Goal: Information Seeking & Learning: Find specific page/section

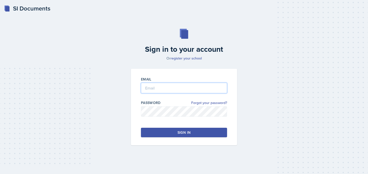
click at [169, 85] on input "email" at bounding box center [184, 88] width 86 height 11
type input "[PERSON_NAME][EMAIL_ADDRESS][PERSON_NAME][DOMAIN_NAME]"
click at [173, 131] on button "Sign in" at bounding box center [184, 133] width 86 height 10
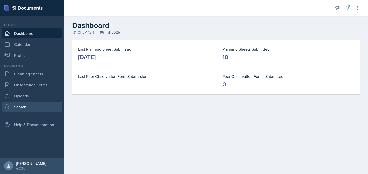
click at [22, 103] on link "Search" at bounding box center [32, 107] width 60 height 10
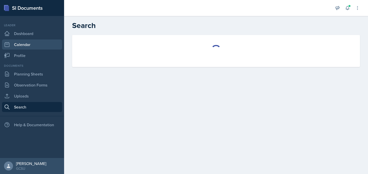
select select "all"
select select "1"
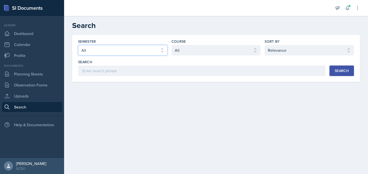
click at [126, 54] on select "Select semester All Fall 2025 Spring 2025 Fall 2024 Spring 2024 Fall 2023 Sprin…" at bounding box center [122, 50] width 89 height 11
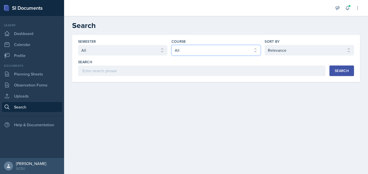
click at [190, 49] on select "Select course All ACCT 3101 ACCT 3102 ASTR 1000 BIOL 1100 BIOL 1107 BIOL 1108 B…" at bounding box center [215, 50] width 89 height 11
click at [171, 45] on select "Select course All ACCT 3101 ACCT 3102 ASTR 1000 BIOL 1100 BIOL 1107 BIOL 1108 B…" at bounding box center [215, 50] width 89 height 11
click at [217, 52] on select "Select course All ACCT 3101 ACCT 3102 ASTR 1000 BIOL 1100 BIOL 1107 BIOL 1108 B…" at bounding box center [215, 50] width 89 height 11
select select "f563b5ee-2306-4600-b49e-4e785f6b30e5"
click at [171, 45] on select "Select course All ACCT 3101 ACCT 3102 ASTR 1000 BIOL 1100 BIOL 1107 BIOL 1108 B…" at bounding box center [215, 50] width 89 height 11
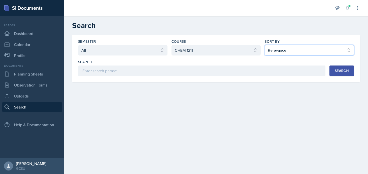
click at [287, 47] on select "Select sort by Relevance Document Date (Asc) Document Date (Desc)" at bounding box center [308, 50] width 89 height 11
click at [206, 65] on div "Search" at bounding box center [201, 68] width 247 height 17
click at [202, 78] on div "Semester Select semester All Fall 2025 Spring 2025 Fall 2024 Spring 2024 Fall 2…" at bounding box center [216, 58] width 288 height 47
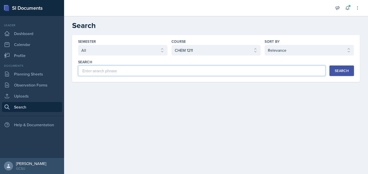
click at [197, 72] on input at bounding box center [201, 71] width 247 height 11
type input "S"
type input "L"
type input "e"
type input "[PERSON_NAME] Dot Structure"
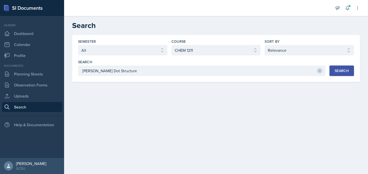
click at [334, 69] on div "Search" at bounding box center [341, 71] width 14 height 4
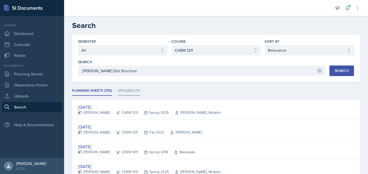
click at [137, 91] on li "Uploads (17)" at bounding box center [129, 91] width 22 height 10
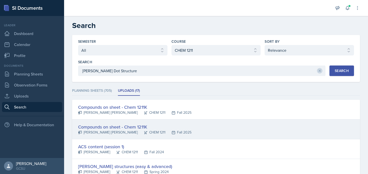
click at [158, 127] on div "Compounds on sheet - Chem 1211K" at bounding box center [134, 127] width 113 height 7
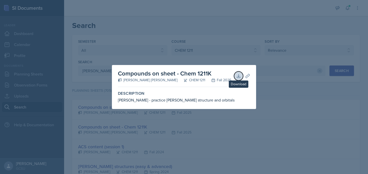
click at [237, 76] on icon at bounding box center [238, 76] width 5 height 5
click at [256, 113] on div at bounding box center [184, 87] width 368 height 174
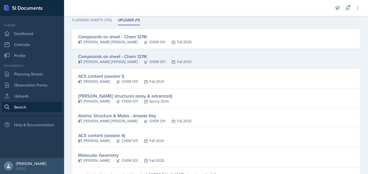
scroll to position [75, 0]
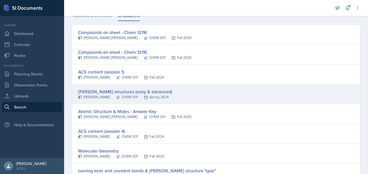
click at [156, 88] on div "[PERSON_NAME] structures (easy & advanced) [PERSON_NAME] CHEM 1211 Spring 2024" at bounding box center [216, 94] width 288 height 20
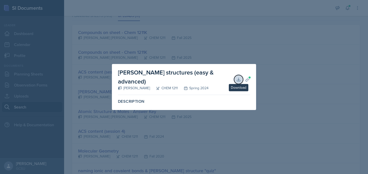
click at [238, 82] on button "Download" at bounding box center [238, 79] width 9 height 9
click at [274, 69] on div at bounding box center [184, 87] width 368 height 174
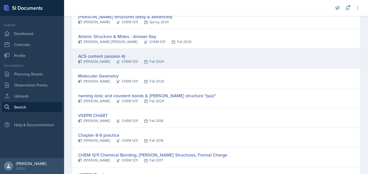
scroll to position [154, 0]
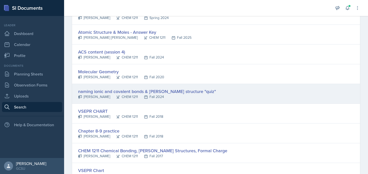
click at [99, 93] on div "naming ionic and covalent bonds & [PERSON_NAME] structure "quiz"" at bounding box center [147, 91] width 138 height 7
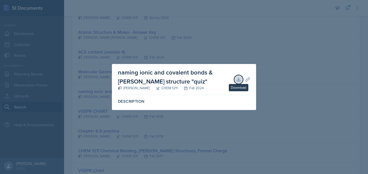
click at [236, 78] on icon at bounding box center [238, 79] width 5 height 5
click at [156, 133] on div at bounding box center [184, 87] width 368 height 174
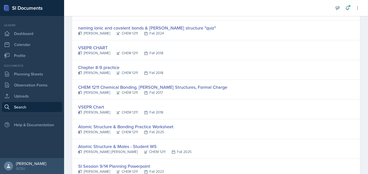
scroll to position [227, 0]
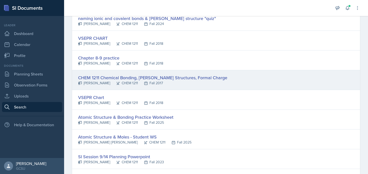
click at [126, 75] on div "CHEM 1211 Chemical Bonding, [PERSON_NAME] Structures, Formal Charge" at bounding box center [152, 77] width 149 height 7
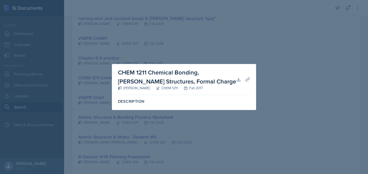
click at [259, 17] on div at bounding box center [184, 87] width 368 height 174
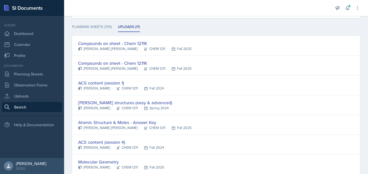
scroll to position [0, 0]
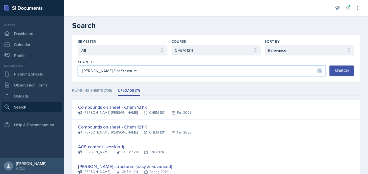
click at [129, 71] on input "[PERSON_NAME] Dot Structure" at bounding box center [201, 71] width 247 height 11
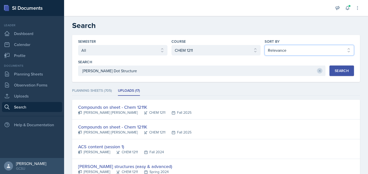
click at [310, 51] on select "Select sort by Relevance Document Date (Asc) Document Date (Desc)" at bounding box center [308, 50] width 89 height 11
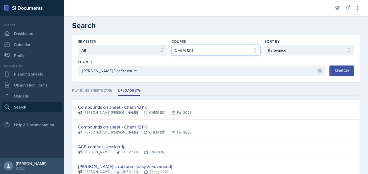
click at [246, 51] on select "Select course All ACCT 3101 ACCT 3102 ASTR 1000 BIOL 1100 BIOL 1107 BIOL 1108 B…" at bounding box center [215, 50] width 89 height 11
select select "6c2ef7cf-c78c-4988-858d-cab6c64a7a66"
click at [171, 45] on select "Select course All ACCT 3101 ACCT 3102 ASTR 1000 BIOL 1100 BIOL 1107 BIOL 1108 B…" at bounding box center [215, 50] width 89 height 11
click at [340, 69] on div "Search" at bounding box center [341, 71] width 14 height 4
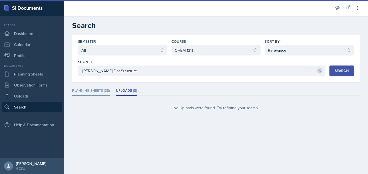
click at [96, 89] on li "Planning Sheets (38)" at bounding box center [91, 91] width 38 height 10
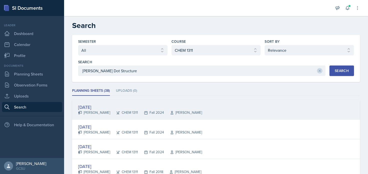
click at [97, 105] on div "[DATE]" at bounding box center [140, 107] width 124 height 7
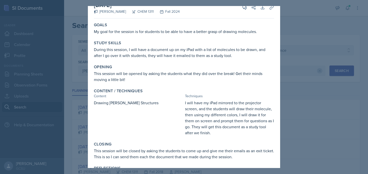
scroll to position [12, 0]
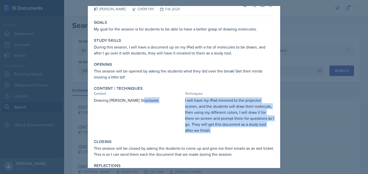
drag, startPoint x: 217, startPoint y: 129, endPoint x: 146, endPoint y: 133, distance: 70.9
click at [146, 133] on div "Drawing [PERSON_NAME] Structures I will have my iPad mirrored to the projector …" at bounding box center [184, 115] width 180 height 36
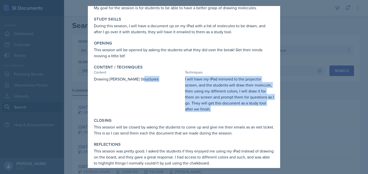
scroll to position [39, 0]
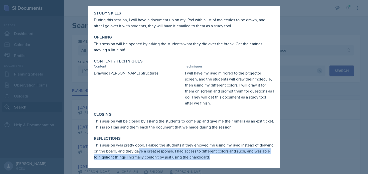
drag, startPoint x: 153, startPoint y: 148, endPoint x: 239, endPoint y: 158, distance: 86.6
click at [239, 158] on p "This session was pretty good. I asked the students if they enjoyed me using my …" at bounding box center [184, 151] width 180 height 18
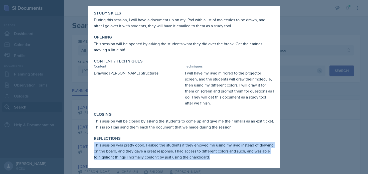
drag, startPoint x: 237, startPoint y: 158, endPoint x: 255, endPoint y: 137, distance: 27.3
click at [255, 137] on div "Reflections This session was pretty good. I asked the students if they enjoyed …" at bounding box center [184, 148] width 184 height 28
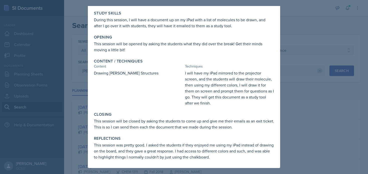
click at [299, 121] on div at bounding box center [184, 87] width 368 height 174
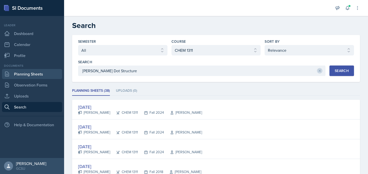
click at [15, 76] on link "Planning Sheets" at bounding box center [32, 74] width 60 height 10
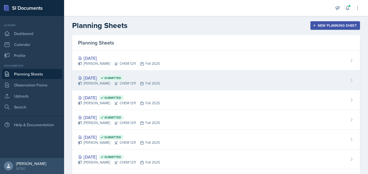
click at [119, 76] on span "Submitted" at bounding box center [111, 78] width 25 height 5
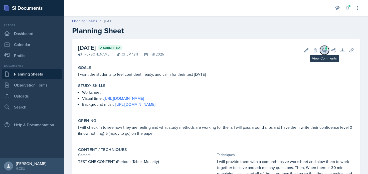
click at [326, 50] on icon at bounding box center [324, 51] width 4 height 4
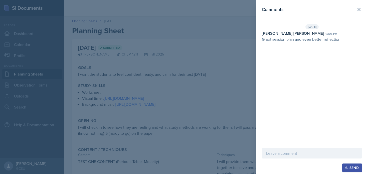
click at [207, 64] on div at bounding box center [184, 87] width 368 height 174
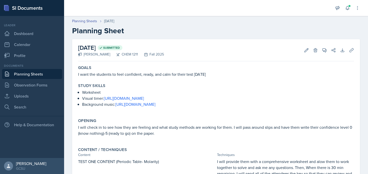
click at [40, 72] on link "Planning Sheets" at bounding box center [32, 74] width 60 height 10
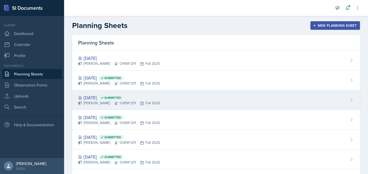
click at [105, 105] on div "[PERSON_NAME] CHEM 1211 Fall 2025" at bounding box center [119, 103] width 82 height 5
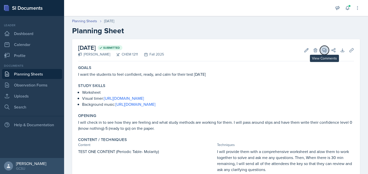
click at [320, 50] on button "View Comments" at bounding box center [324, 50] width 9 height 9
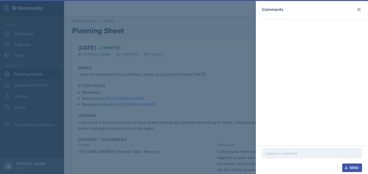
click at [171, 88] on div at bounding box center [184, 87] width 368 height 174
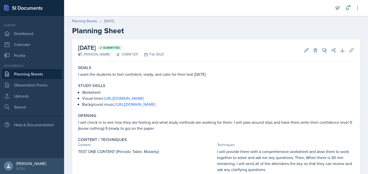
click at [29, 71] on link "Planning Sheets" at bounding box center [32, 74] width 60 height 10
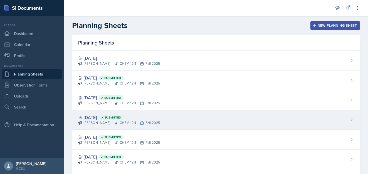
click at [121, 118] on span "Submitted" at bounding box center [112, 118] width 17 height 4
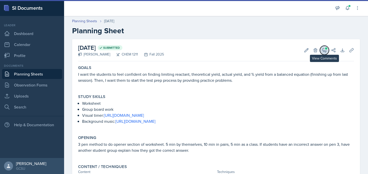
click at [322, 49] on icon at bounding box center [324, 50] width 5 height 5
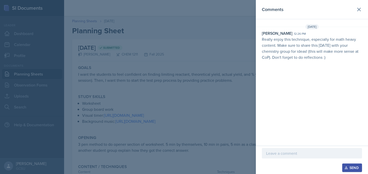
click at [227, 88] on div at bounding box center [184, 87] width 368 height 174
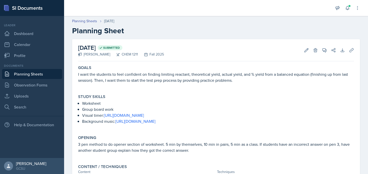
click at [31, 69] on link "Planning Sheets" at bounding box center [32, 74] width 60 height 10
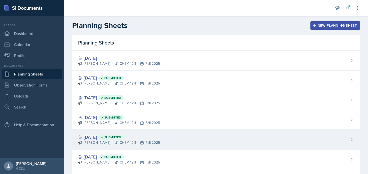
click at [145, 140] on div "[DATE] Submitted" at bounding box center [119, 137] width 82 height 7
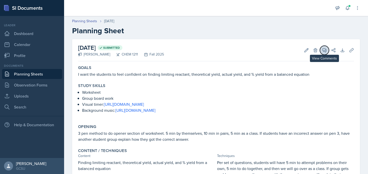
click at [325, 51] on icon at bounding box center [324, 51] width 4 height 4
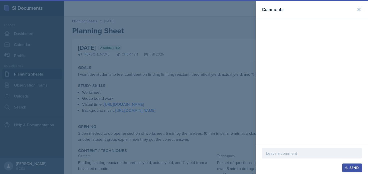
click at [178, 116] on div at bounding box center [184, 87] width 368 height 174
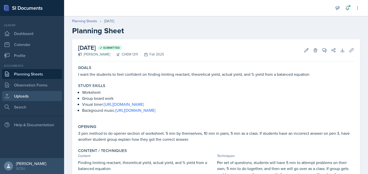
click at [42, 96] on link "Uploads" at bounding box center [32, 96] width 60 height 10
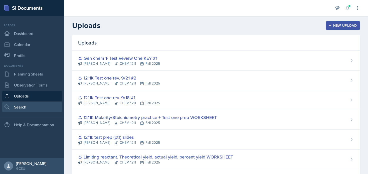
click at [50, 106] on link "Search" at bounding box center [32, 107] width 60 height 10
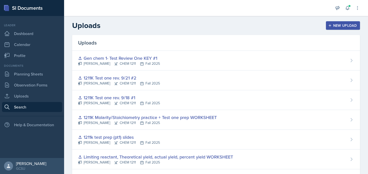
select select "all"
select select "1"
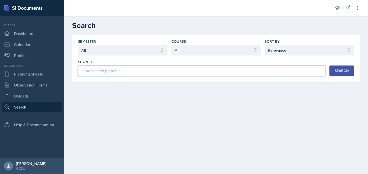
click at [134, 70] on input at bounding box center [201, 71] width 247 height 11
